Goal: Navigation & Orientation: Find specific page/section

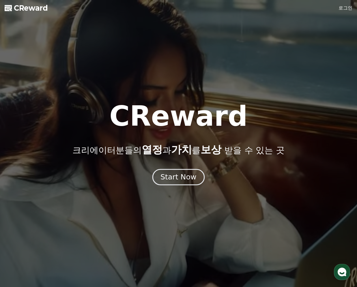
click at [182, 184] on button "Start Now" at bounding box center [178, 177] width 52 height 16
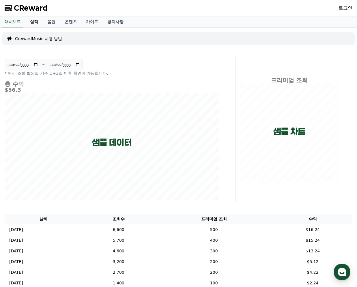
click at [30, 22] on link "실적" at bounding box center [33, 21] width 17 height 11
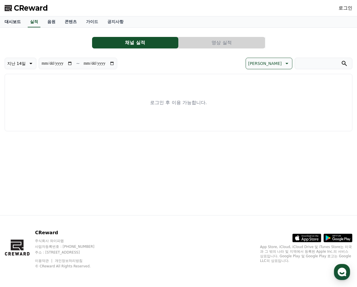
click at [17, 23] on link "대시보드" at bounding box center [12, 21] width 25 height 11
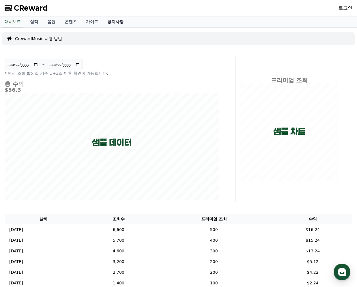
click at [110, 22] on link "공지사항" at bounding box center [115, 21] width 25 height 11
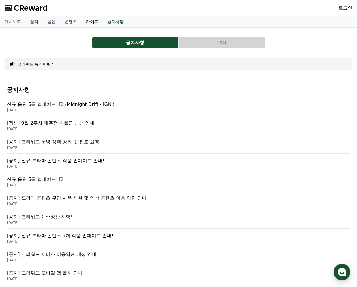
click at [86, 25] on link "가이드" at bounding box center [91, 21] width 21 height 11
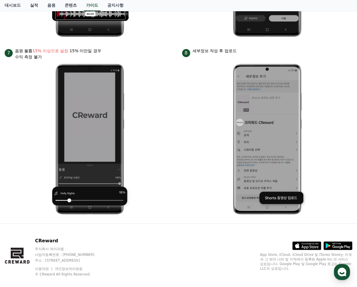
scroll to position [583, 0]
